Goal: Information Seeking & Learning: Learn about a topic

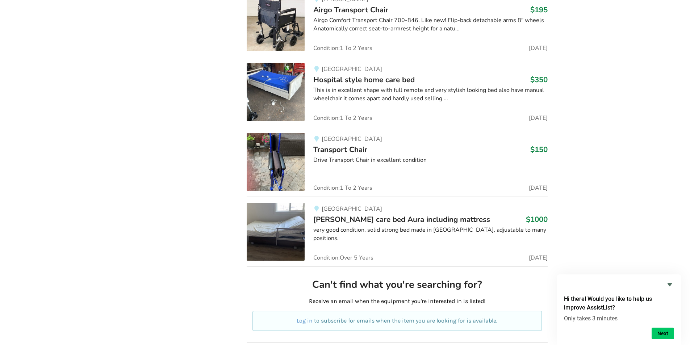
scroll to position [3449, 0]
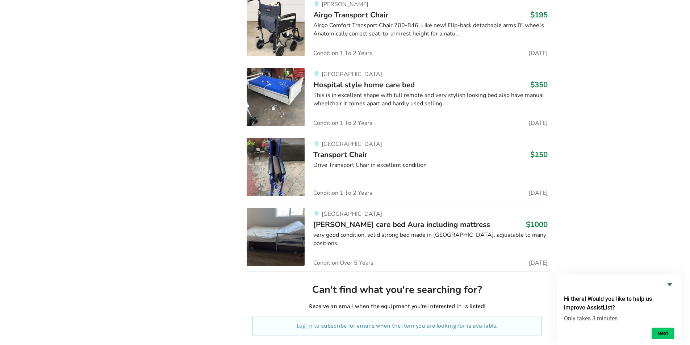
click at [284, 171] on img at bounding box center [276, 167] width 58 height 58
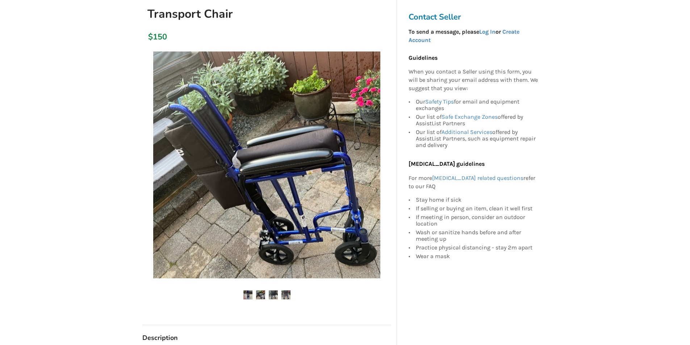
scroll to position [91, 0]
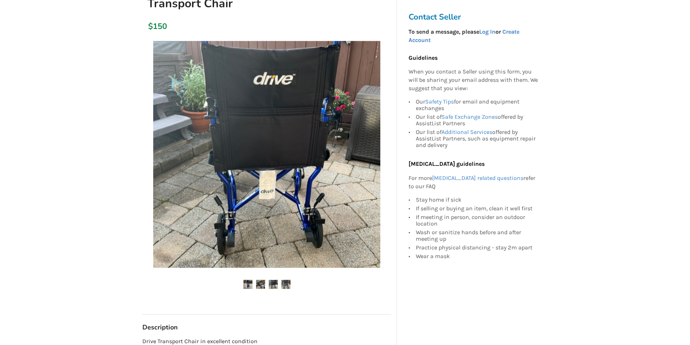
click at [291, 282] on ul at bounding box center [266, 285] width 249 height 10
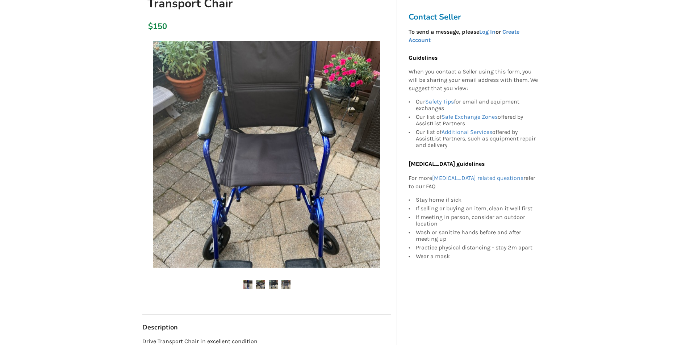
click at [278, 284] on ul at bounding box center [266, 285] width 249 height 10
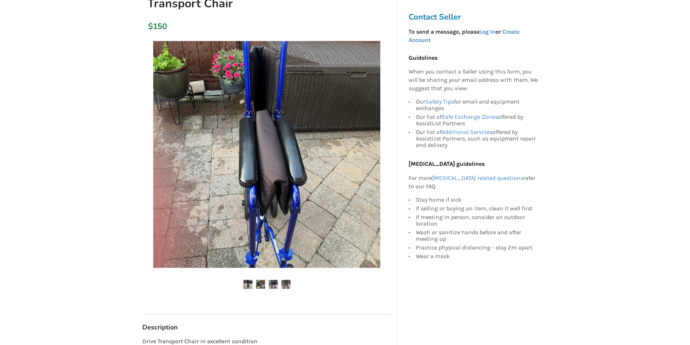
click at [262, 284] on img at bounding box center [260, 284] width 9 height 9
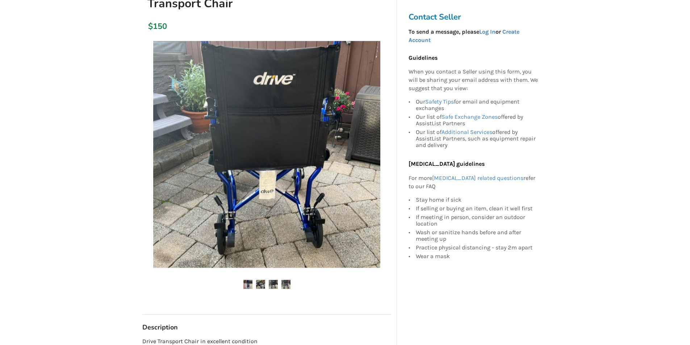
click at [250, 283] on img at bounding box center [247, 284] width 9 height 9
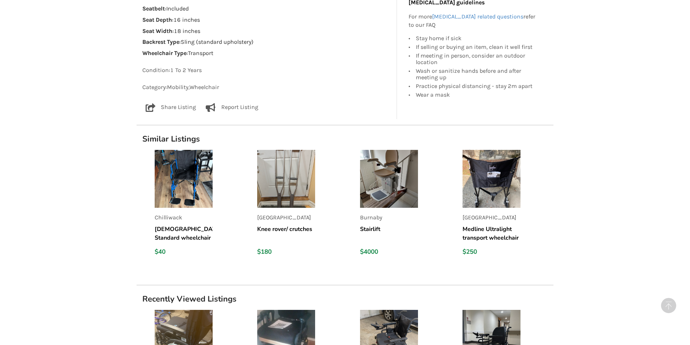
scroll to position [468, 0]
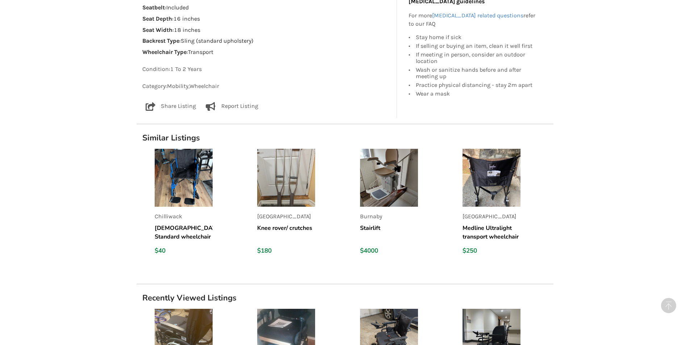
click at [179, 180] on img at bounding box center [184, 178] width 58 height 58
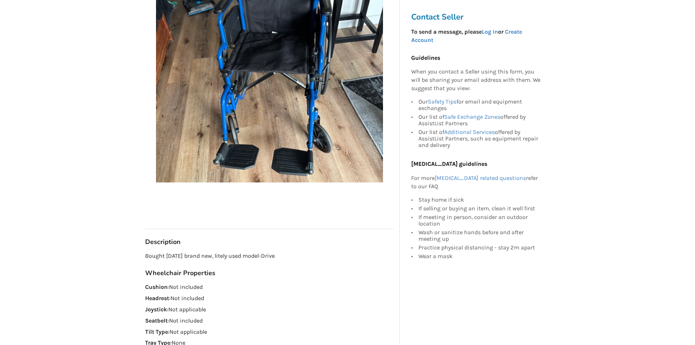
scroll to position [188, 0]
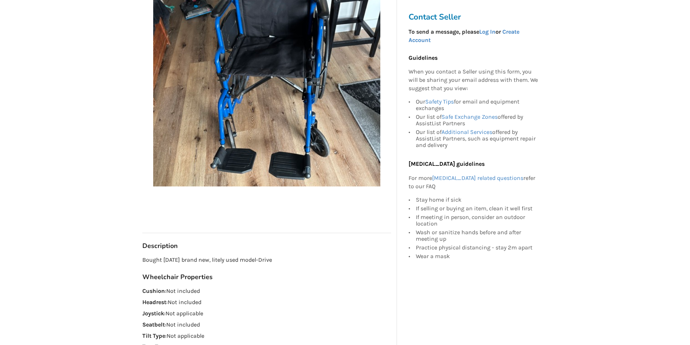
click at [249, 66] on img at bounding box center [266, 72] width 227 height 227
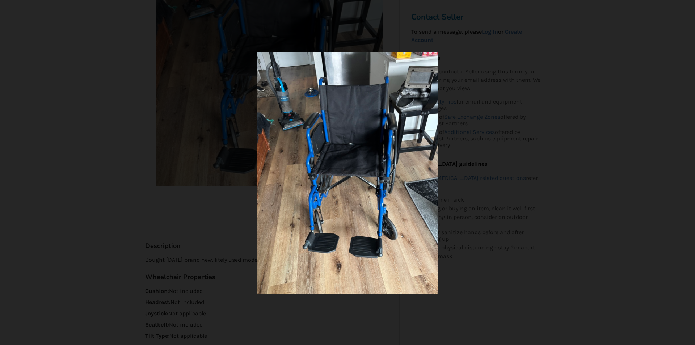
click at [353, 144] on img at bounding box center [347, 174] width 181 height 242
